Goal: Task Accomplishment & Management: Use online tool/utility

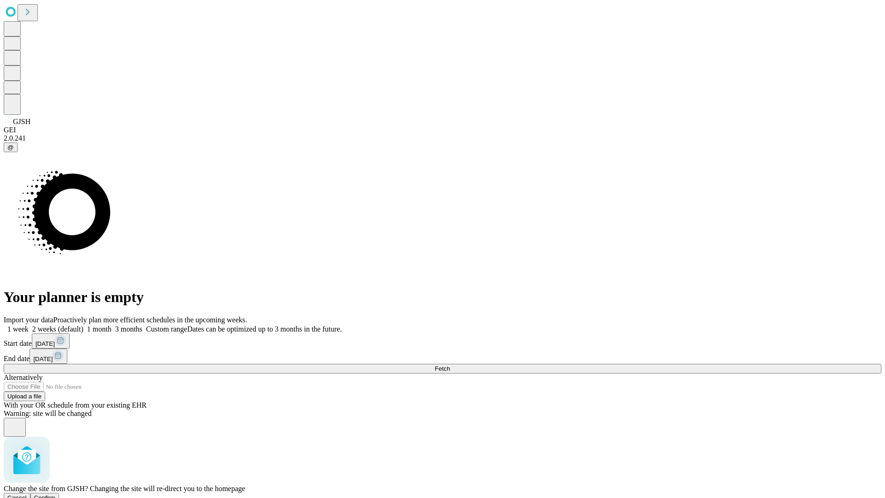
click at [56, 494] on span "Confirm" at bounding box center [45, 497] width 22 height 7
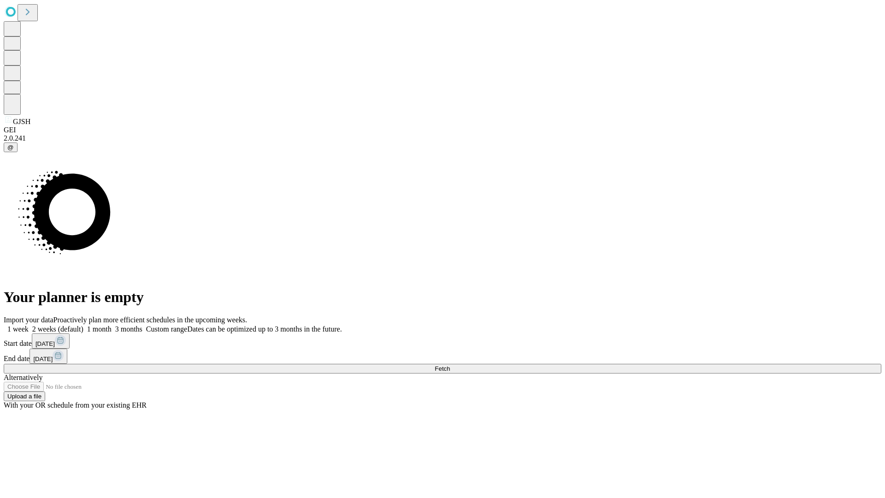
click at [112, 325] on label "1 month" at bounding box center [97, 329] width 28 height 8
click at [450, 365] on span "Fetch" at bounding box center [442, 368] width 15 height 7
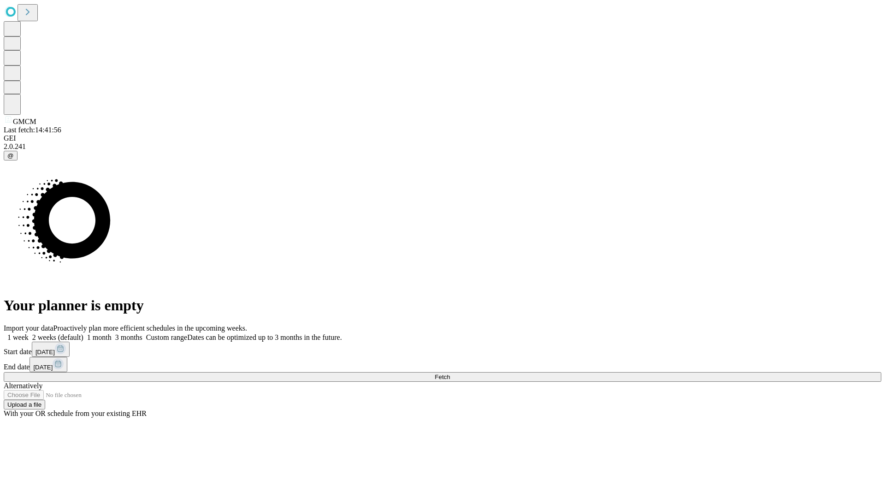
click at [112, 333] on label "1 month" at bounding box center [97, 337] width 28 height 8
click at [450, 373] on span "Fetch" at bounding box center [442, 376] width 15 height 7
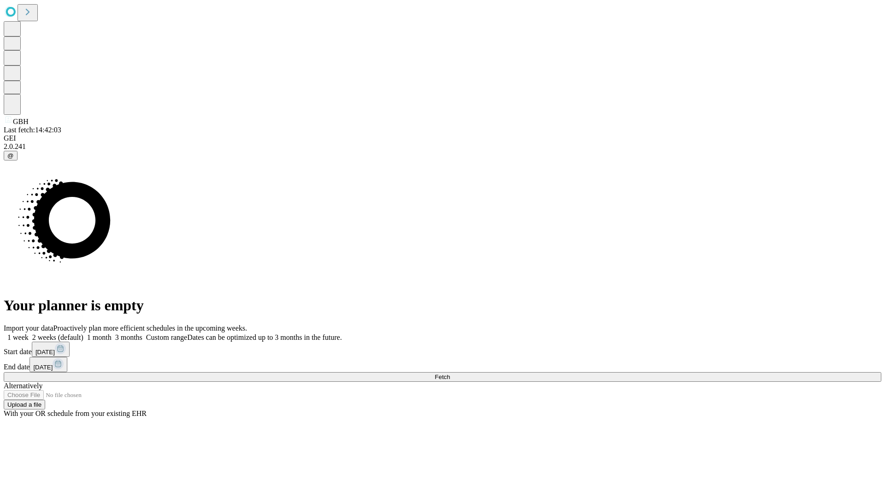
click at [112, 333] on label "1 month" at bounding box center [97, 337] width 28 height 8
click at [450, 373] on span "Fetch" at bounding box center [442, 376] width 15 height 7
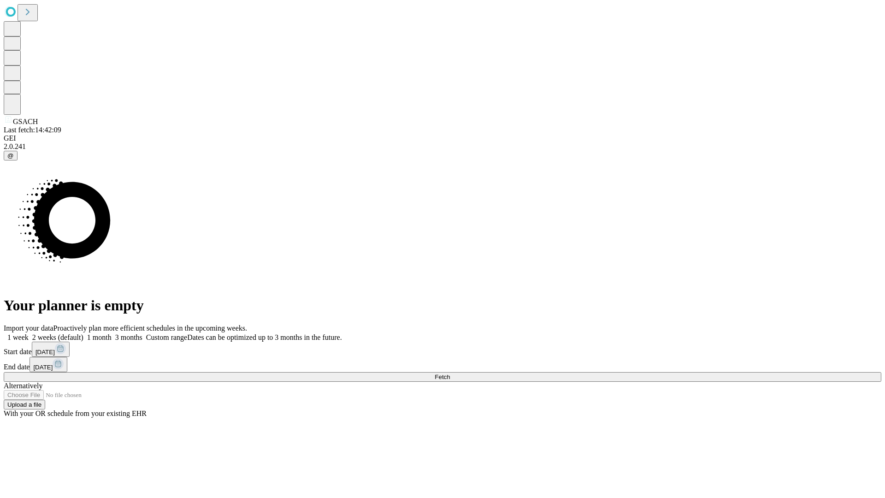
click at [112, 333] on label "1 month" at bounding box center [97, 337] width 28 height 8
click at [450, 373] on span "Fetch" at bounding box center [442, 376] width 15 height 7
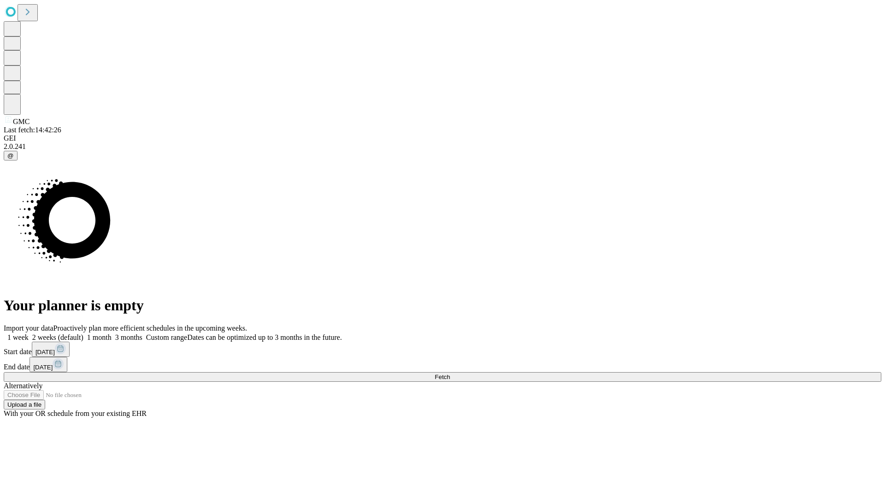
click at [112, 333] on label "1 month" at bounding box center [97, 337] width 28 height 8
click at [450, 373] on span "Fetch" at bounding box center [442, 376] width 15 height 7
click at [112, 333] on label "1 month" at bounding box center [97, 337] width 28 height 8
click at [450, 373] on span "Fetch" at bounding box center [442, 376] width 15 height 7
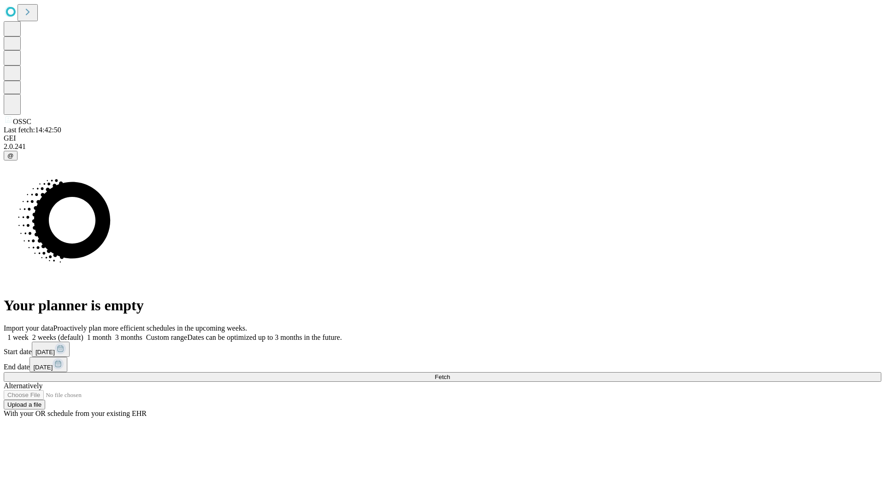
click at [112, 333] on label "1 month" at bounding box center [97, 337] width 28 height 8
click at [450, 373] on span "Fetch" at bounding box center [442, 376] width 15 height 7
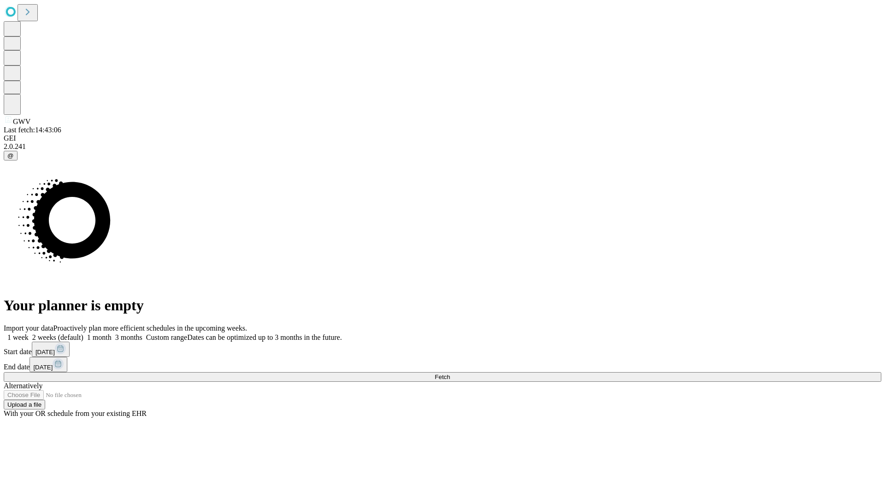
click at [112, 333] on label "1 month" at bounding box center [97, 337] width 28 height 8
click at [450, 373] on span "Fetch" at bounding box center [442, 376] width 15 height 7
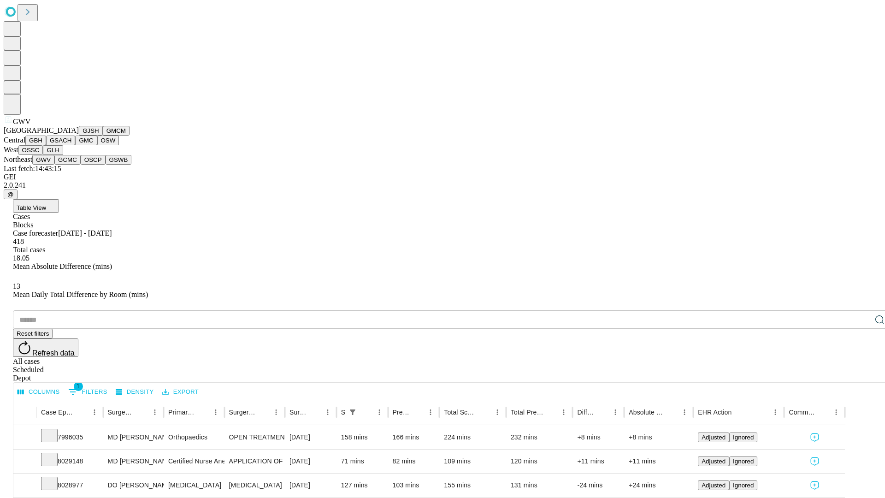
click at [71, 165] on button "GCMC" at bounding box center [67, 160] width 26 height 10
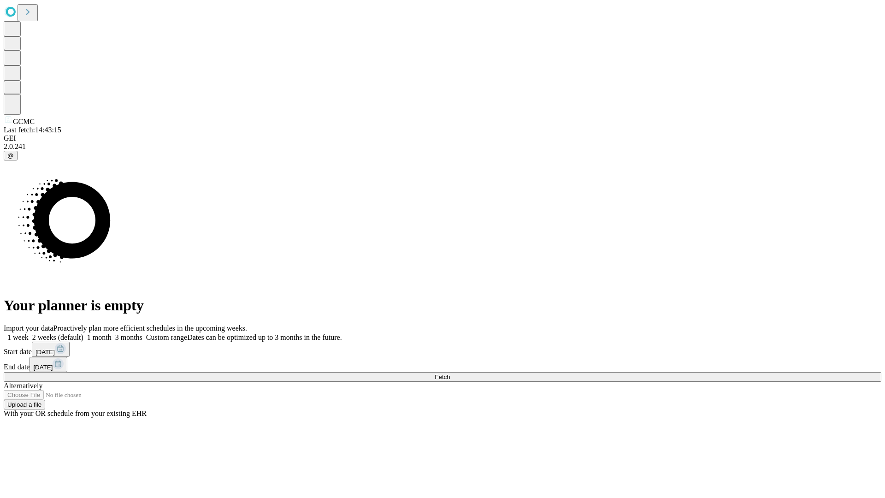
click at [112, 333] on label "1 month" at bounding box center [97, 337] width 28 height 8
click at [450, 373] on span "Fetch" at bounding box center [442, 376] width 15 height 7
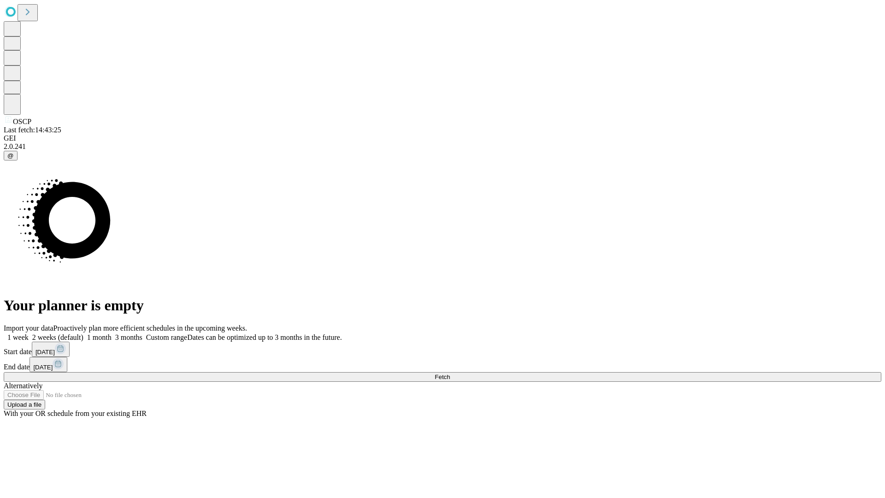
click at [112, 333] on label "1 month" at bounding box center [97, 337] width 28 height 8
click at [450, 373] on span "Fetch" at bounding box center [442, 376] width 15 height 7
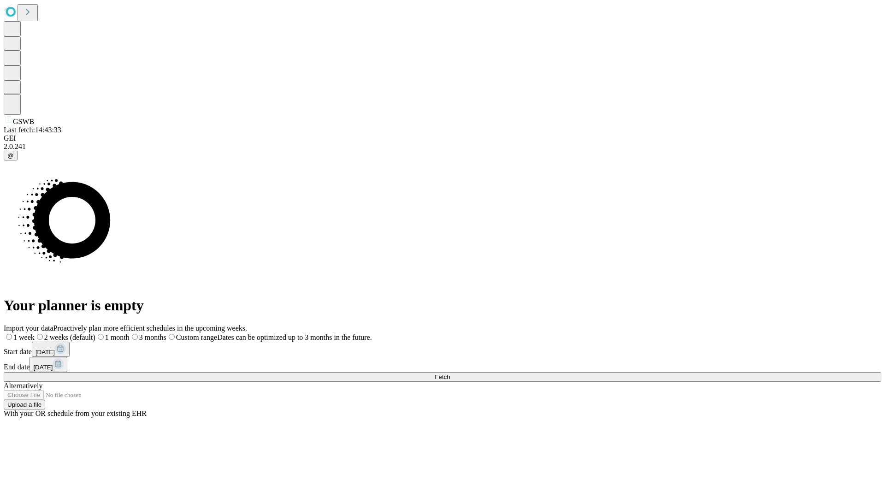
click at [130, 333] on label "1 month" at bounding box center [112, 337] width 34 height 8
click at [450, 373] on span "Fetch" at bounding box center [442, 376] width 15 height 7
